Goal: Task Accomplishment & Management: Use online tool/utility

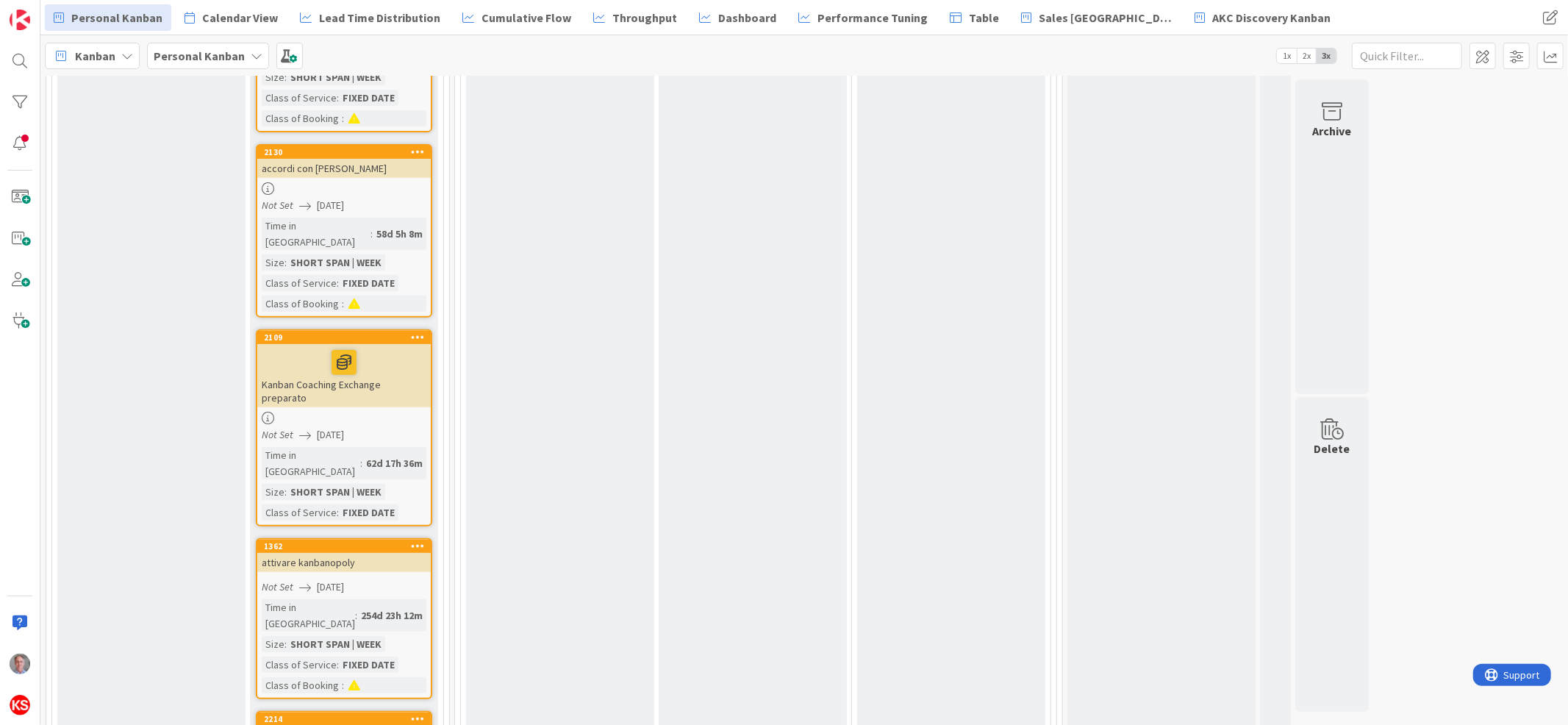
scroll to position [5231, 0]
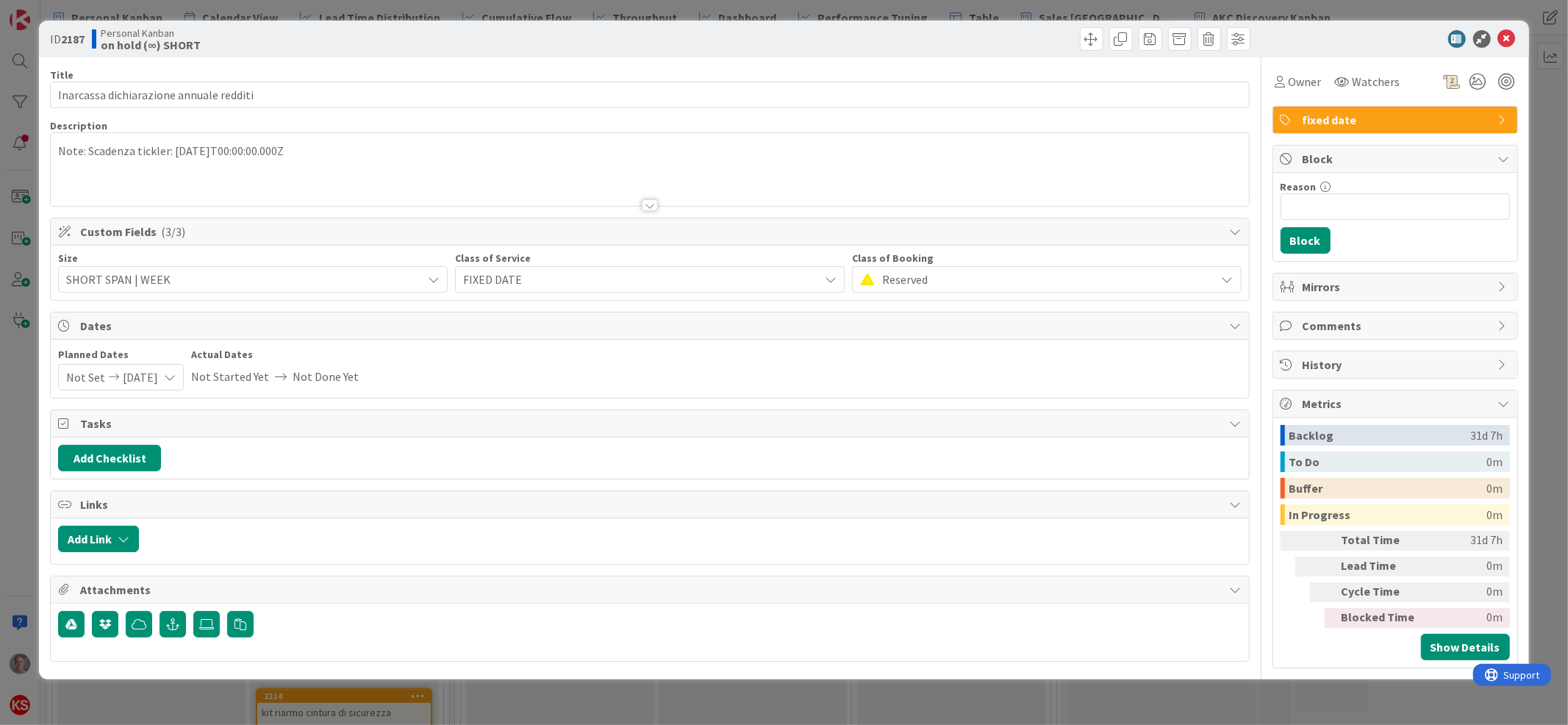
click at [379, 148] on div "Note: Scadenza tickler: [DATE]T00:00:00.000Z" at bounding box center [649, 170] width 1198 height 72
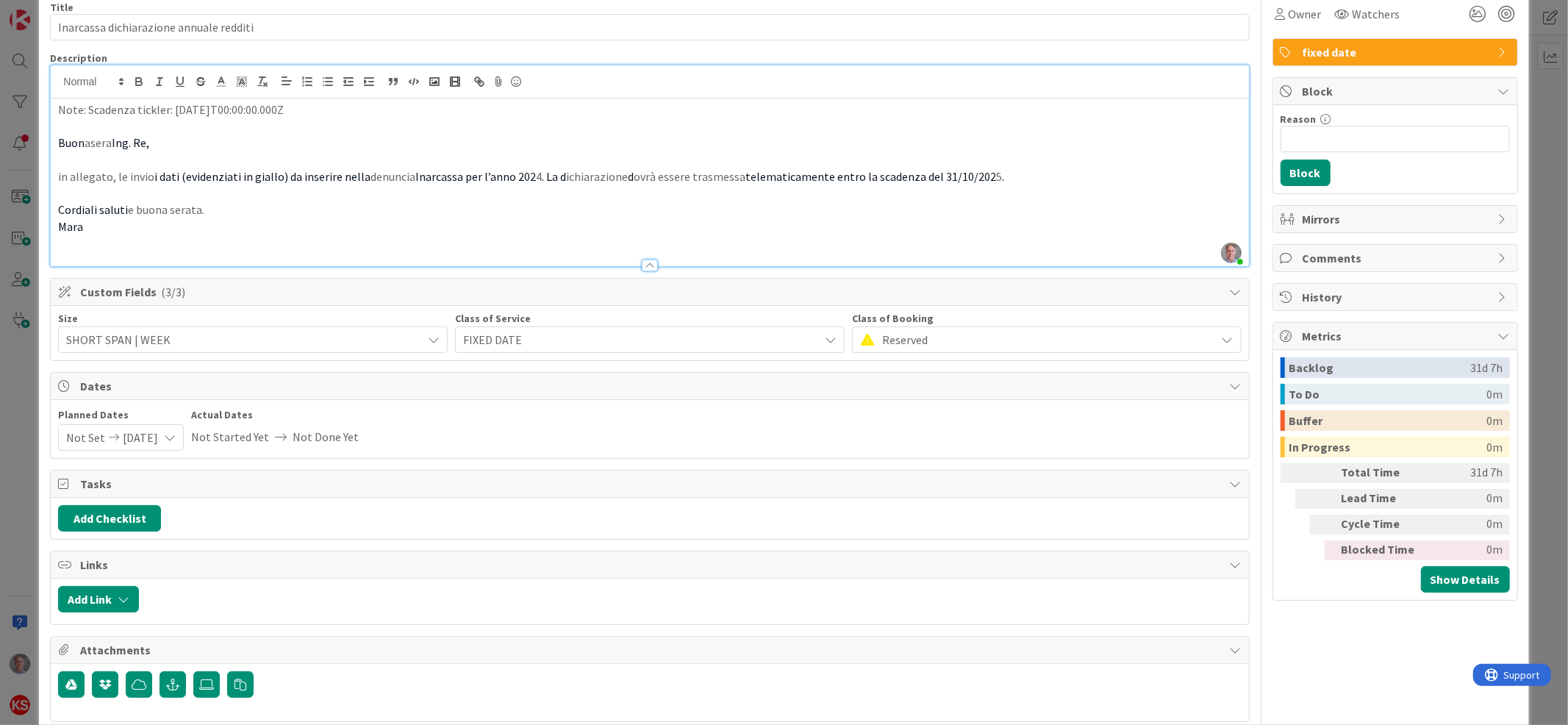
scroll to position [98, 0]
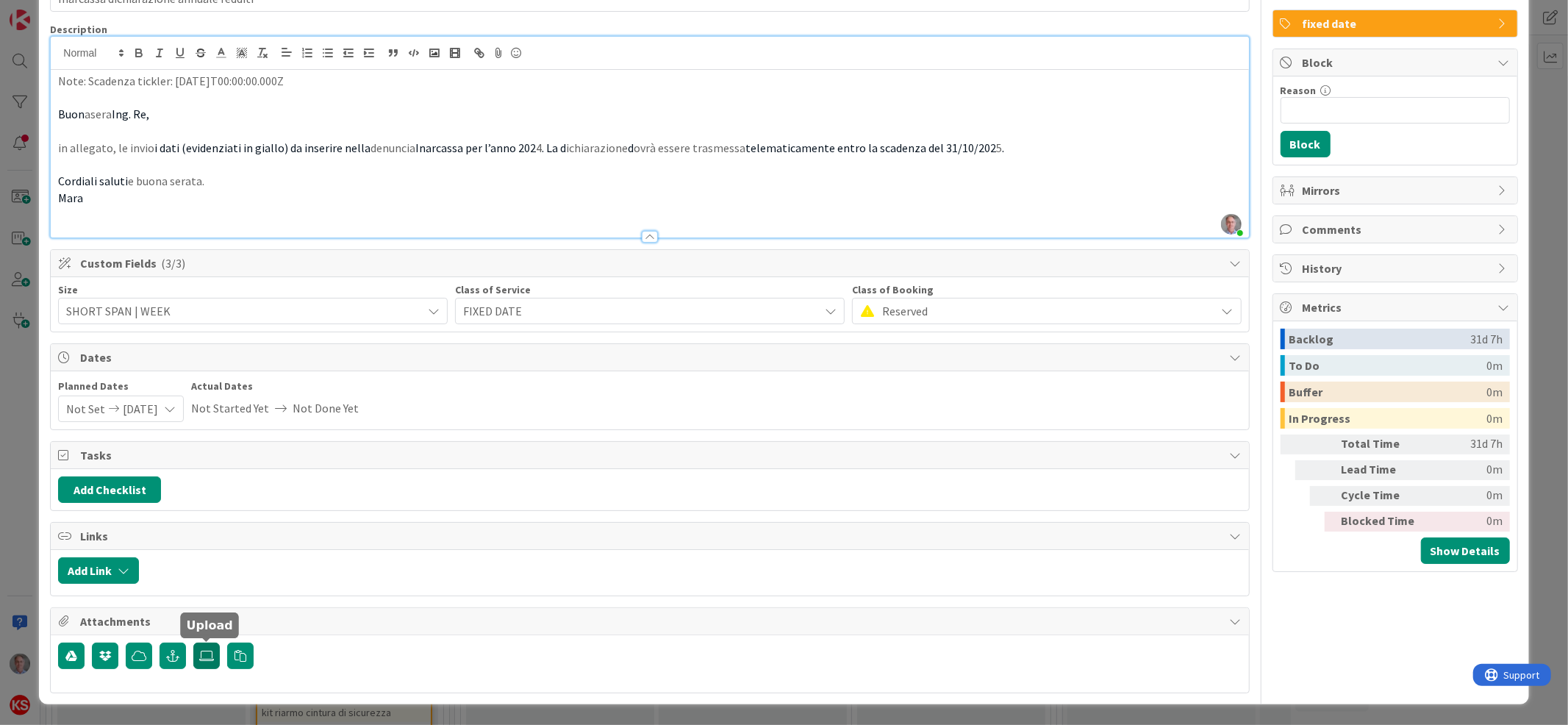
click at [209, 658] on icon at bounding box center [207, 655] width 15 height 12
click at [193, 643] on input "file" at bounding box center [193, 643] width 0 height 0
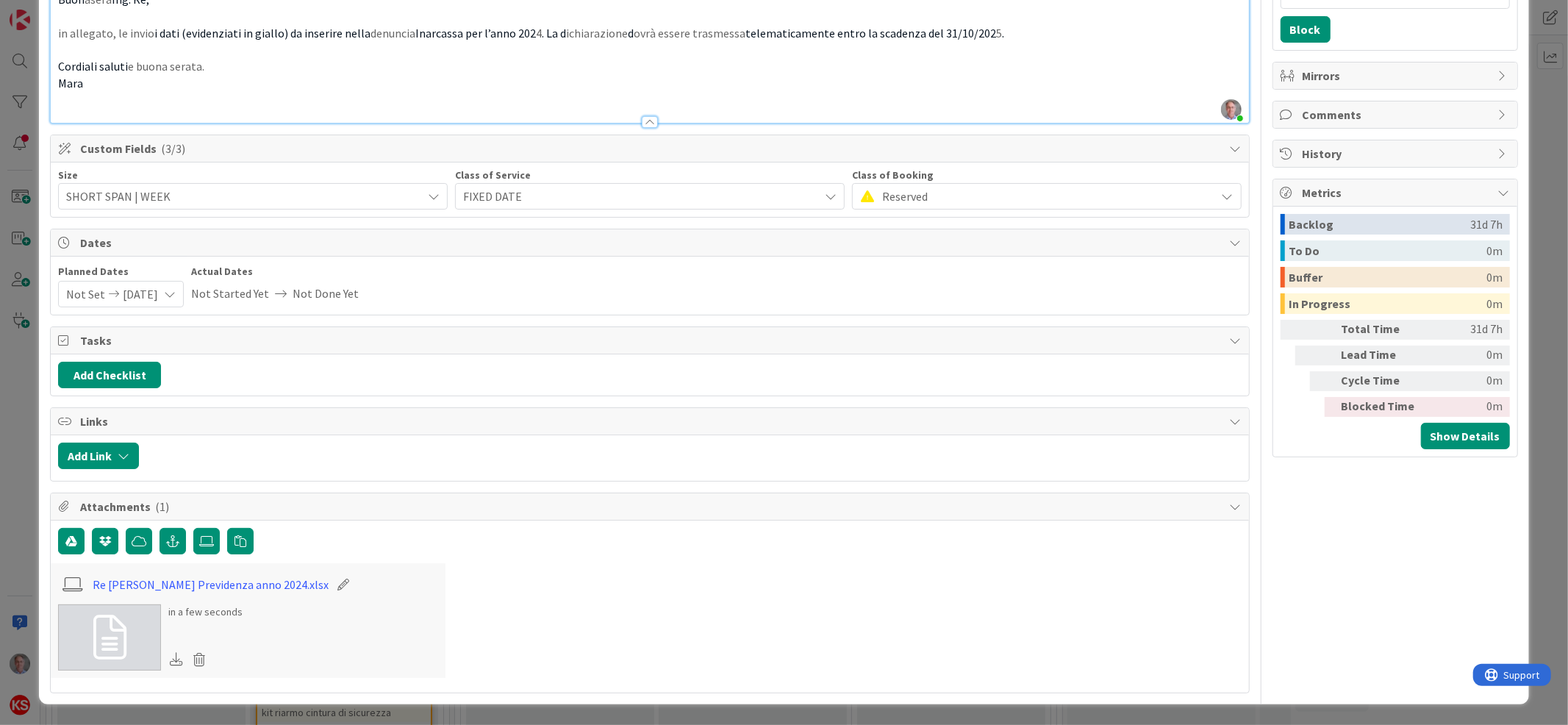
scroll to position [0, 0]
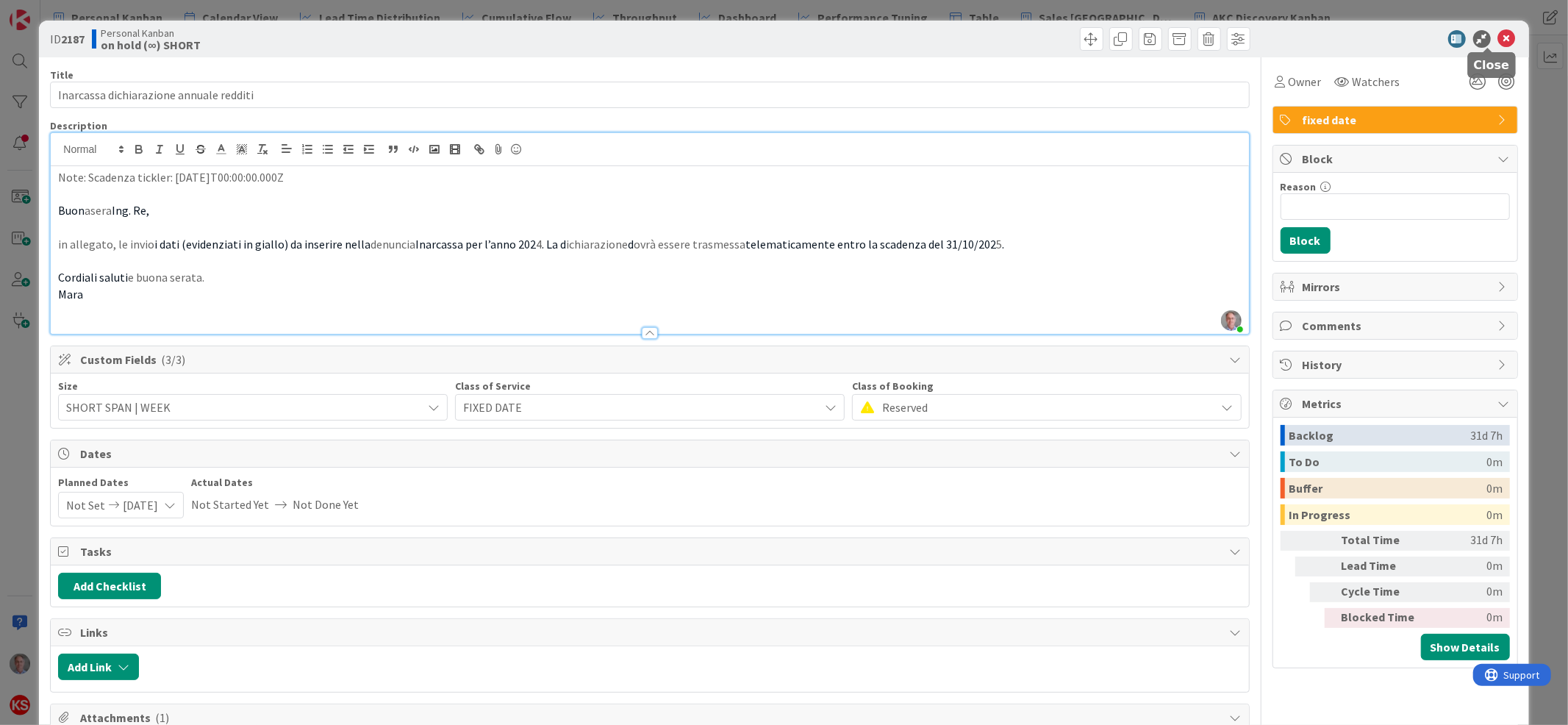
click at [1498, 38] on icon at bounding box center [1506, 39] width 17 height 17
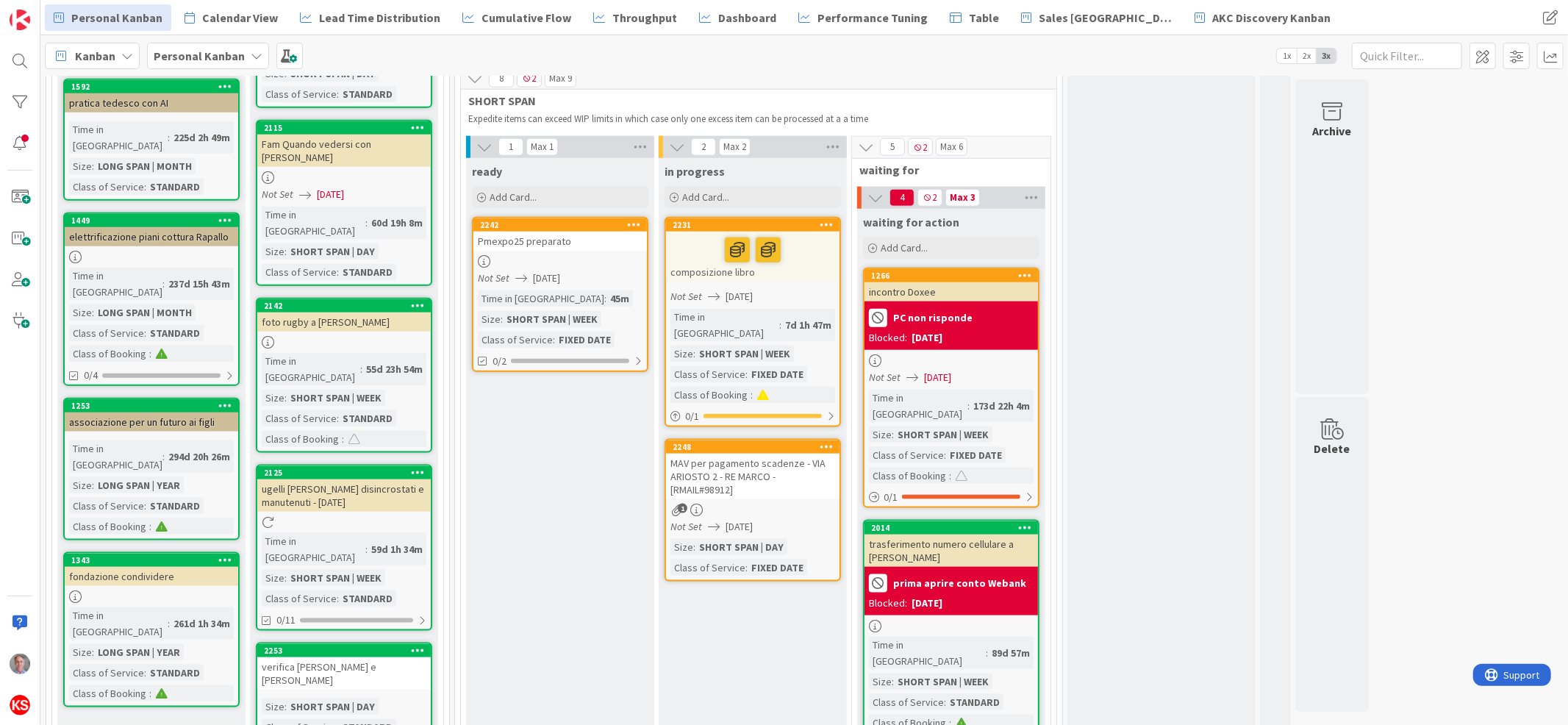
scroll to position [1377, 0]
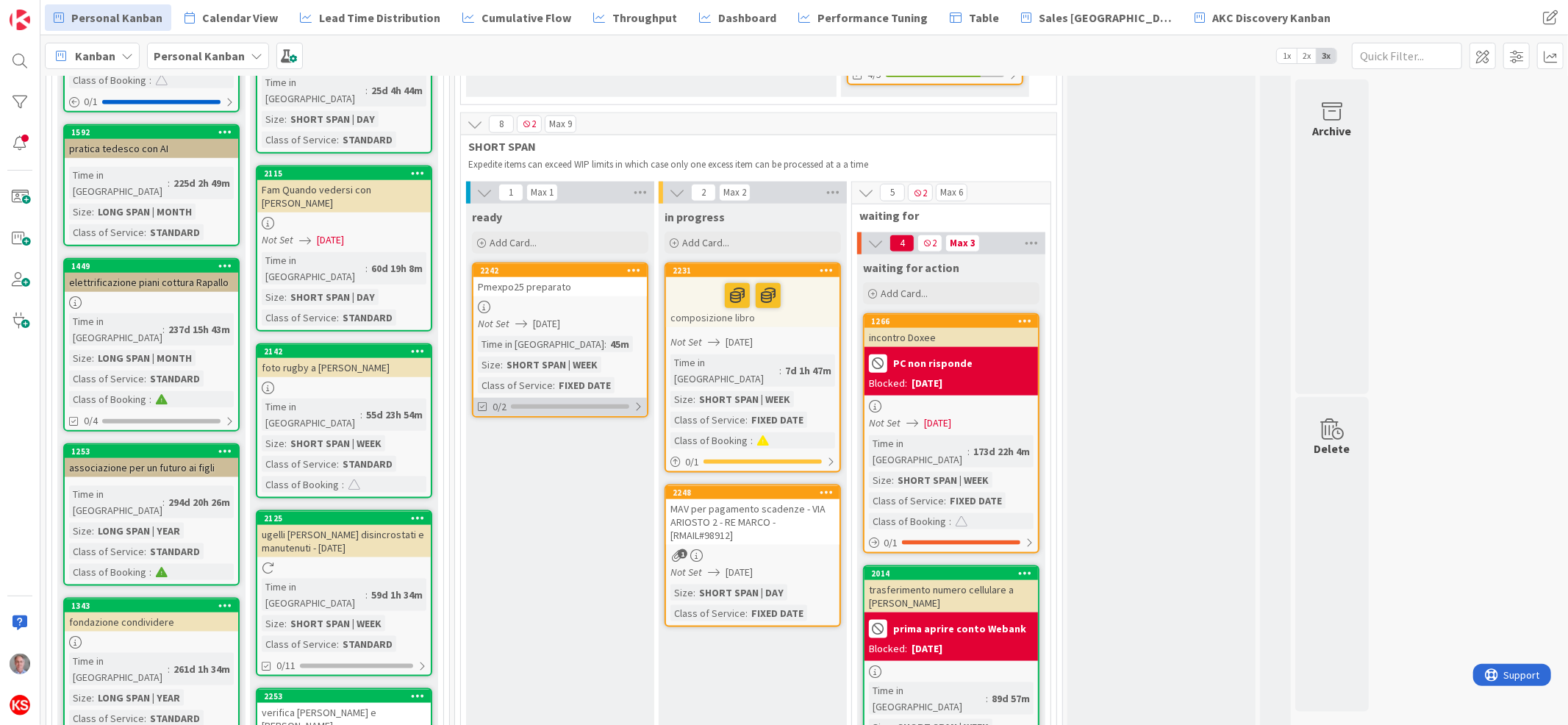
click at [636, 401] on div at bounding box center [638, 407] width 9 height 12
click at [642, 401] on div at bounding box center [637, 407] width 11 height 12
click at [789, 499] on div "MAV per pagamento scadenze - VIA ARIOSTO 2 - RE MARCO - [RMAIL#98912]" at bounding box center [752, 521] width 174 height 45
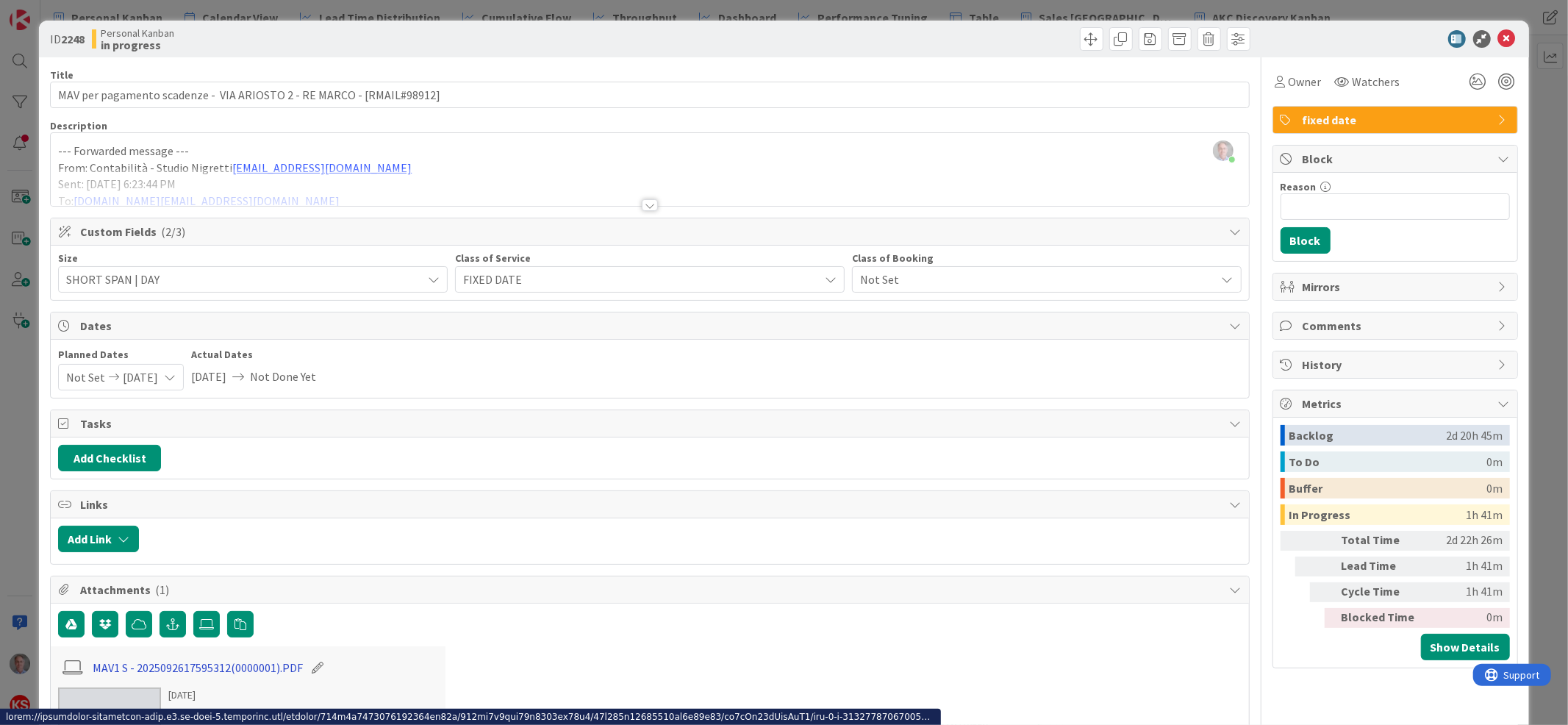
click at [258, 671] on link "MAV1 S - 2025092617595312(0000001).PDF" at bounding box center [198, 667] width 210 height 17
